Goal: Check status: Check status

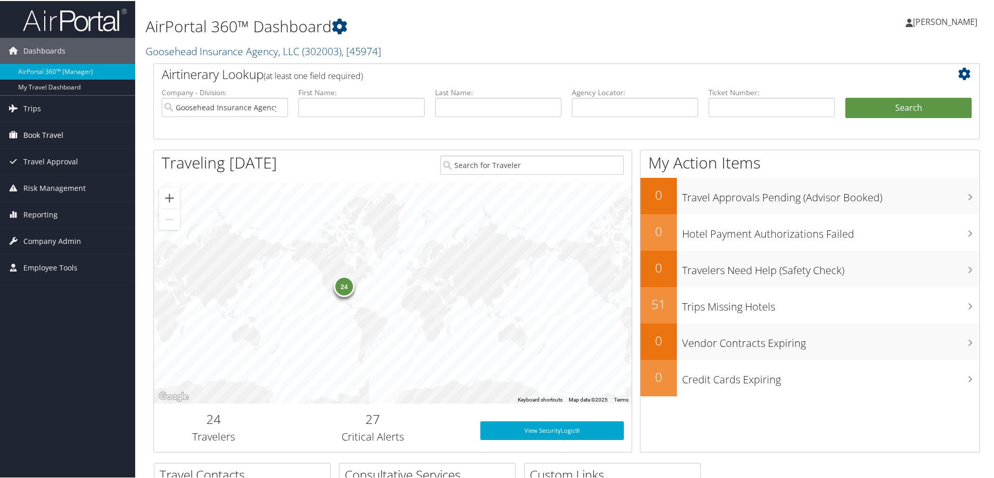
click at [69, 127] on link "Book Travel" at bounding box center [67, 134] width 135 height 26
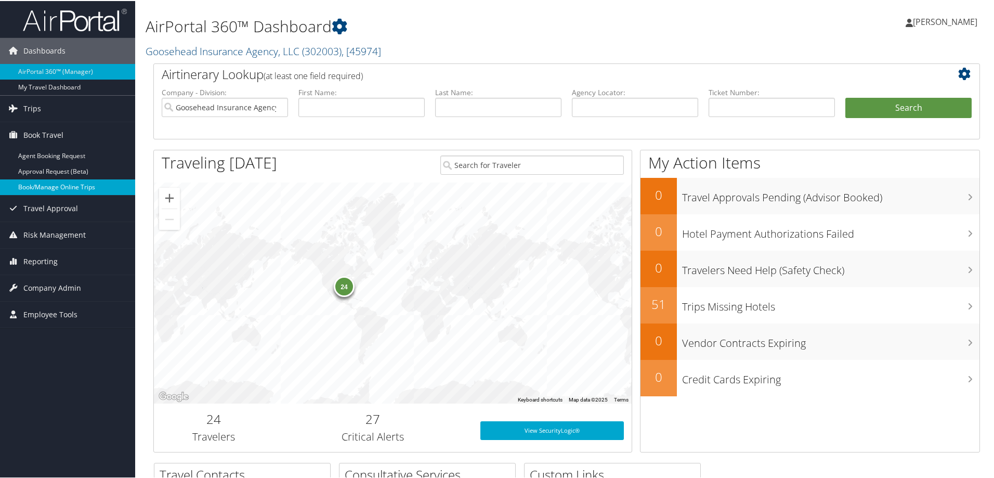
click at [76, 183] on link "Book/Manage Online Trips" at bounding box center [67, 186] width 135 height 16
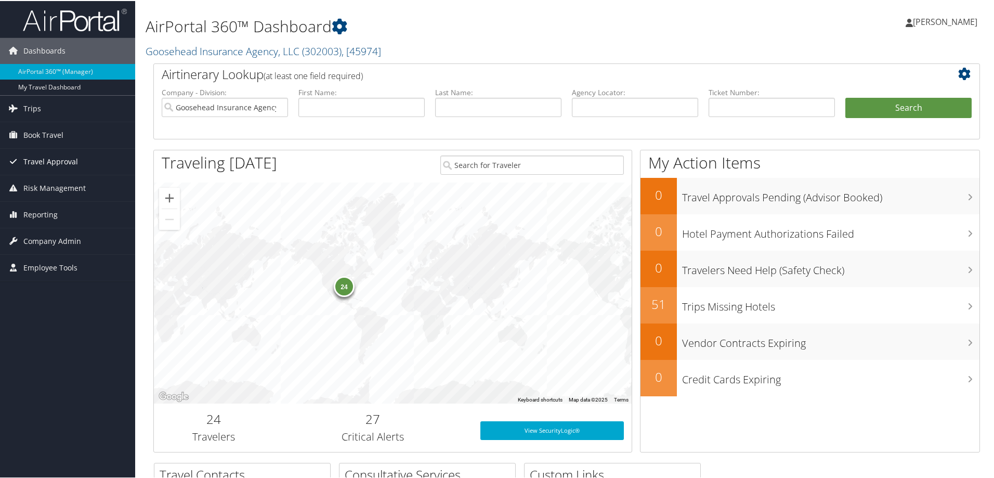
click at [60, 168] on span "Travel Approval" at bounding box center [50, 161] width 55 height 26
click at [40, 133] on span "Book Travel" at bounding box center [43, 134] width 40 height 26
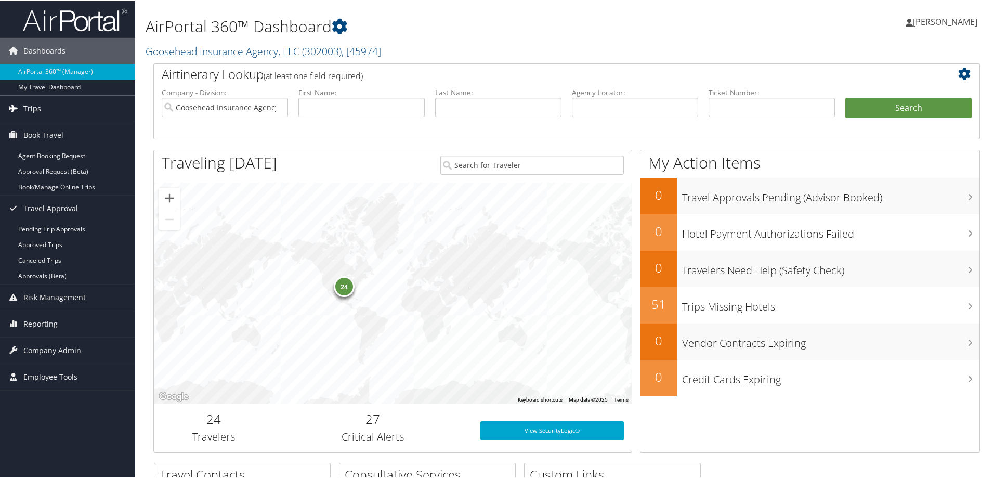
click at [30, 107] on span "Trips" at bounding box center [32, 108] width 18 height 26
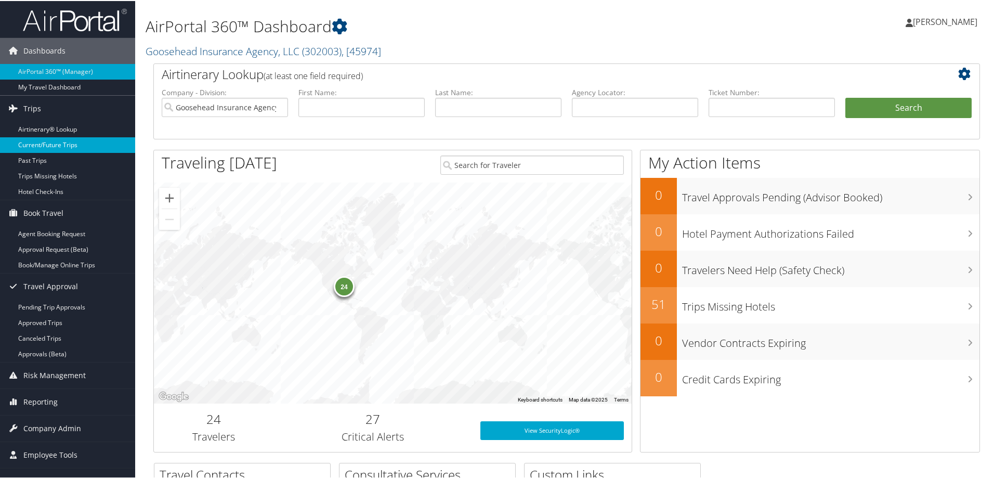
click at [45, 144] on link "Current/Future Trips" at bounding box center [67, 144] width 135 height 16
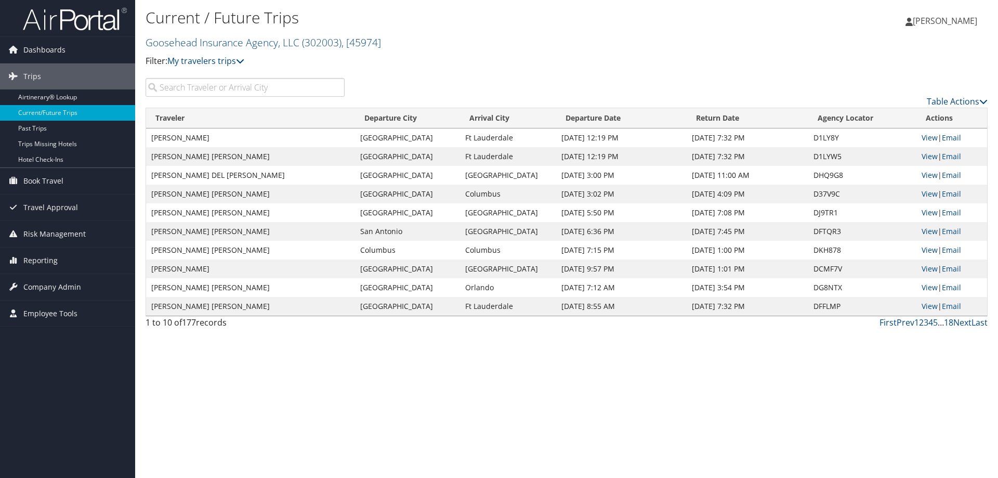
click at [215, 83] on input "search" at bounding box center [245, 87] width 199 height 19
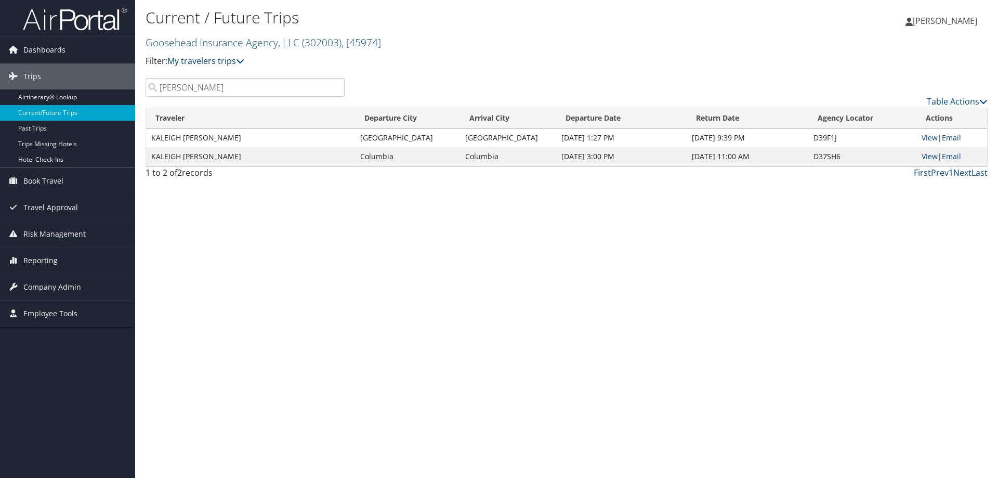
type input "[PERSON_NAME]"
click at [198, 136] on td "KALEIGH [PERSON_NAME]" at bounding box center [250, 137] width 209 height 19
click at [198, 136] on td "KALEIGH ELIZABETH MCKOWN" at bounding box center [250, 137] width 209 height 19
click at [929, 140] on link "View" at bounding box center [930, 138] width 16 height 10
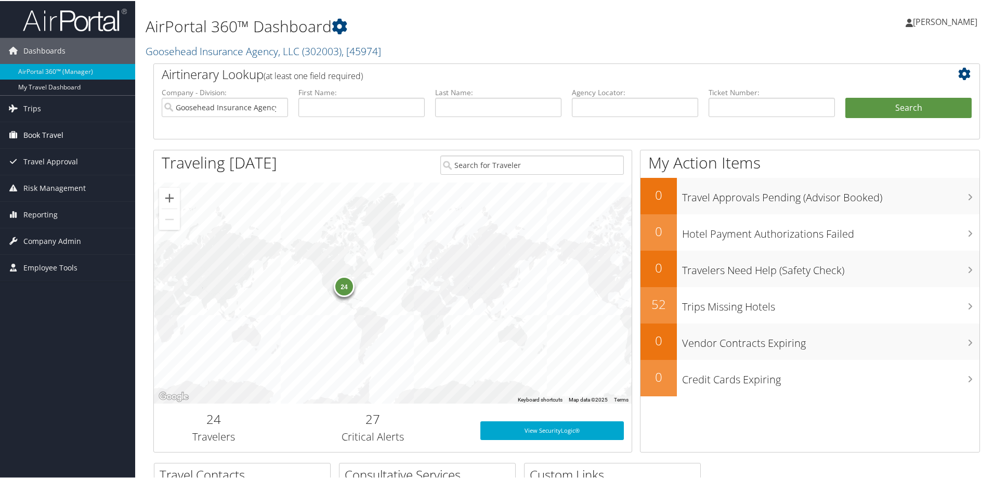
click at [51, 137] on span "Book Travel" at bounding box center [43, 134] width 40 height 26
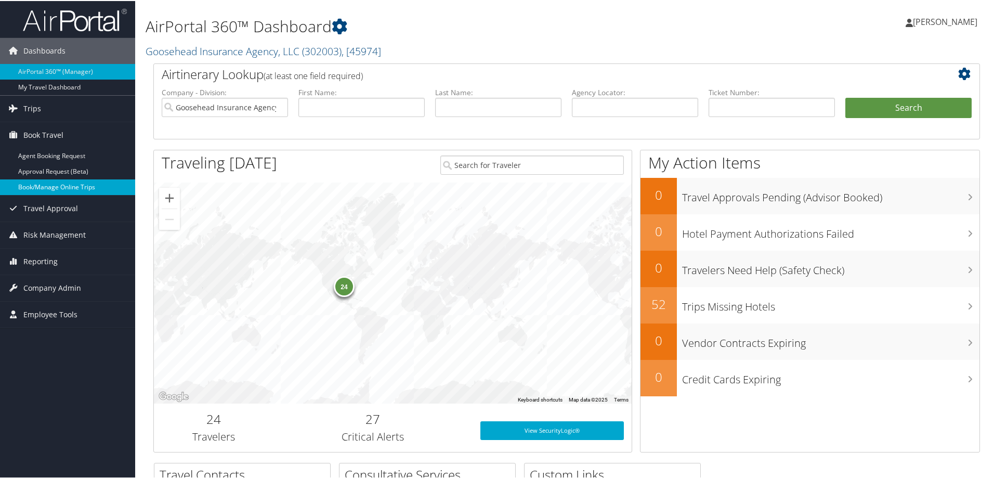
click at [44, 191] on link "Book/Manage Online Trips" at bounding box center [67, 186] width 135 height 16
